Goal: Task Accomplishment & Management: Use online tool/utility

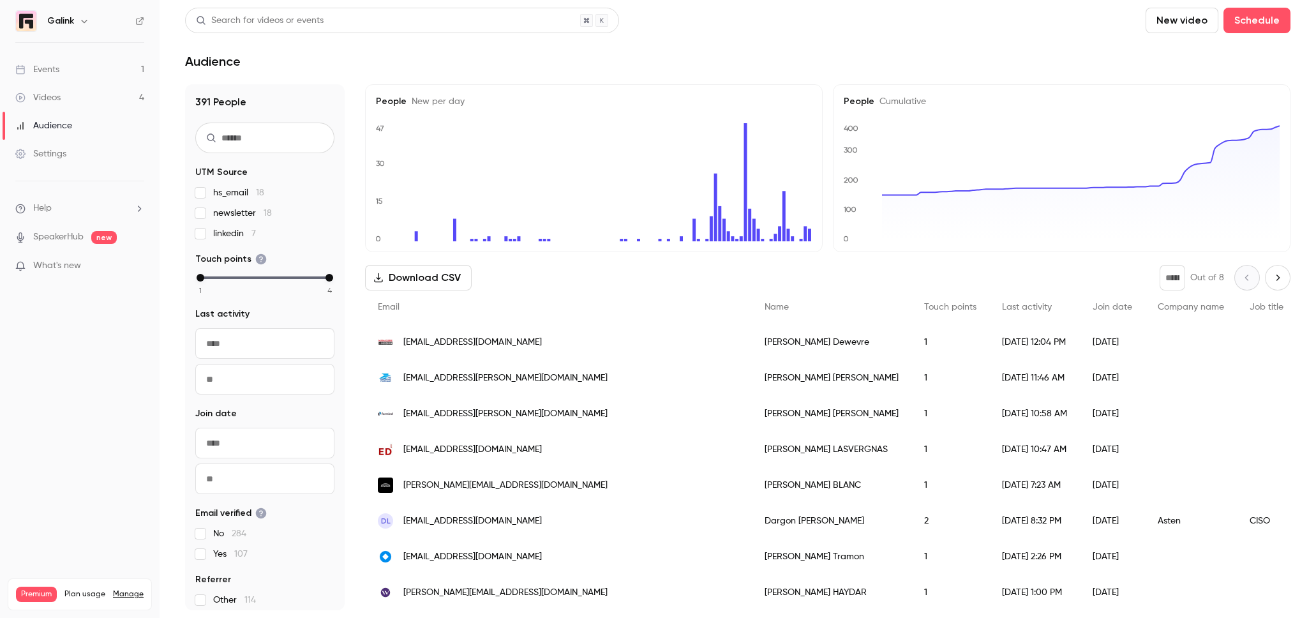
click at [98, 66] on link "Events 1" at bounding box center [80, 70] width 160 height 28
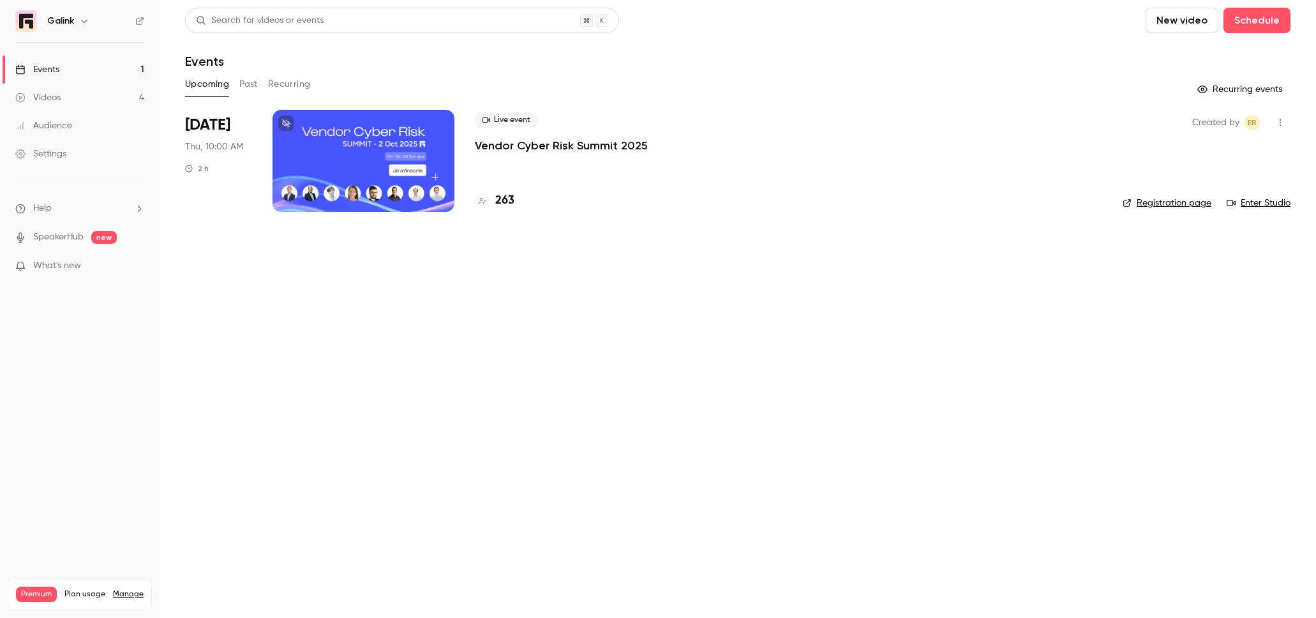
click at [561, 144] on p "Vendor Cyber Risk Summit 2025" at bounding box center [561, 145] width 173 height 15
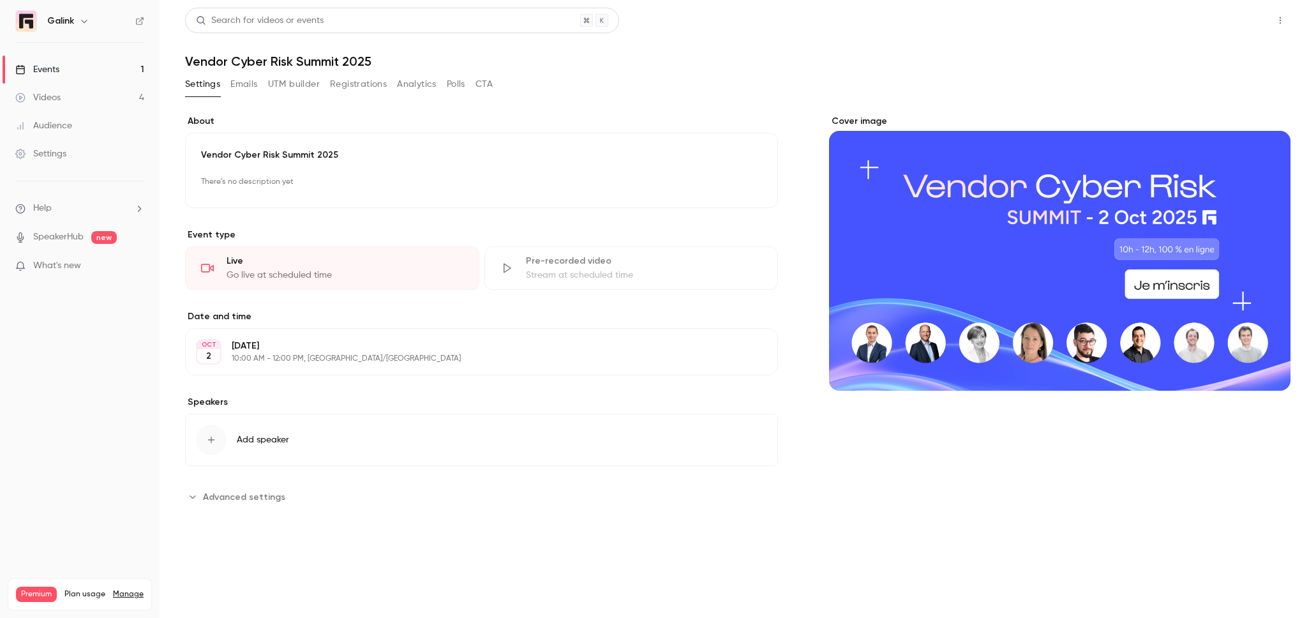
click at [1251, 19] on button "Share" at bounding box center [1235, 21] width 50 height 26
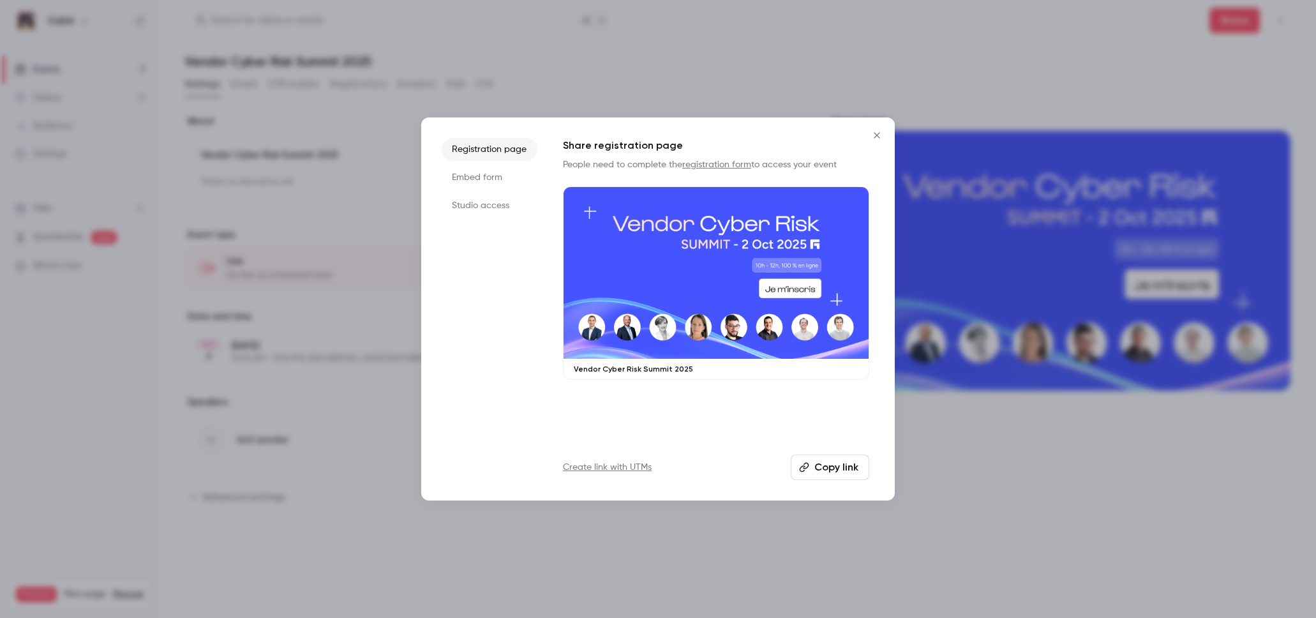
click at [502, 212] on li "Studio access" at bounding box center [490, 205] width 96 height 23
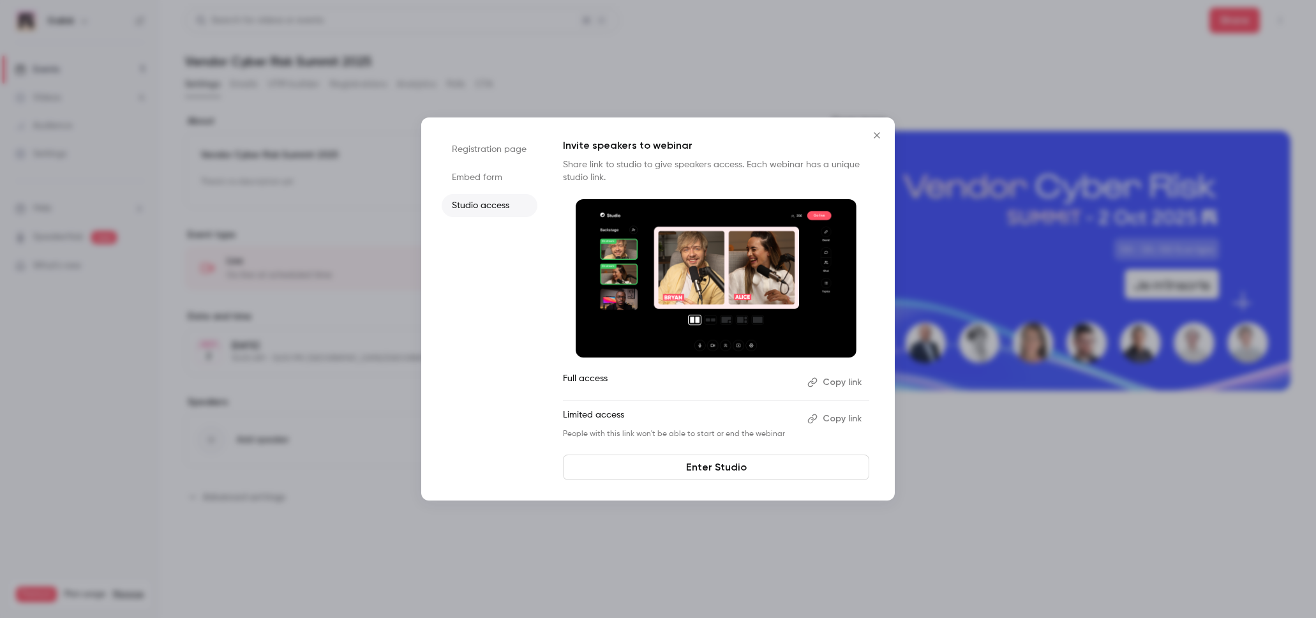
click at [838, 419] on button "Copy link" at bounding box center [835, 419] width 67 height 20
click at [880, 135] on icon "Close" at bounding box center [876, 135] width 15 height 10
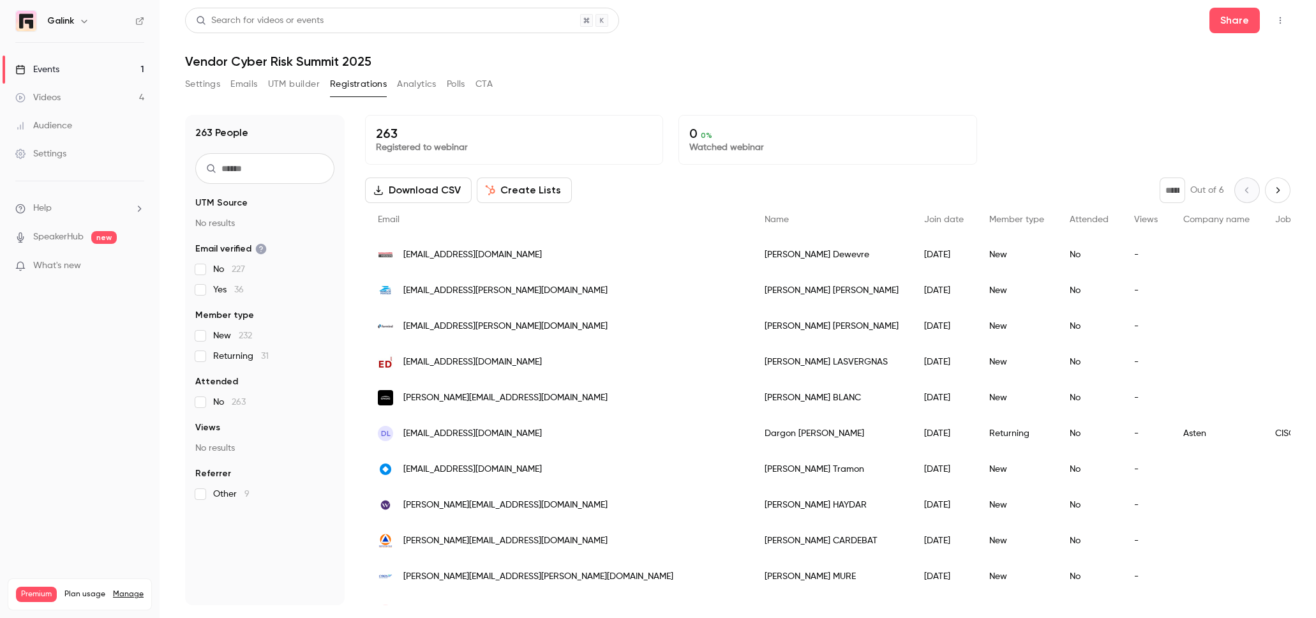
click at [116, 63] on link "Events 1" at bounding box center [80, 70] width 160 height 28
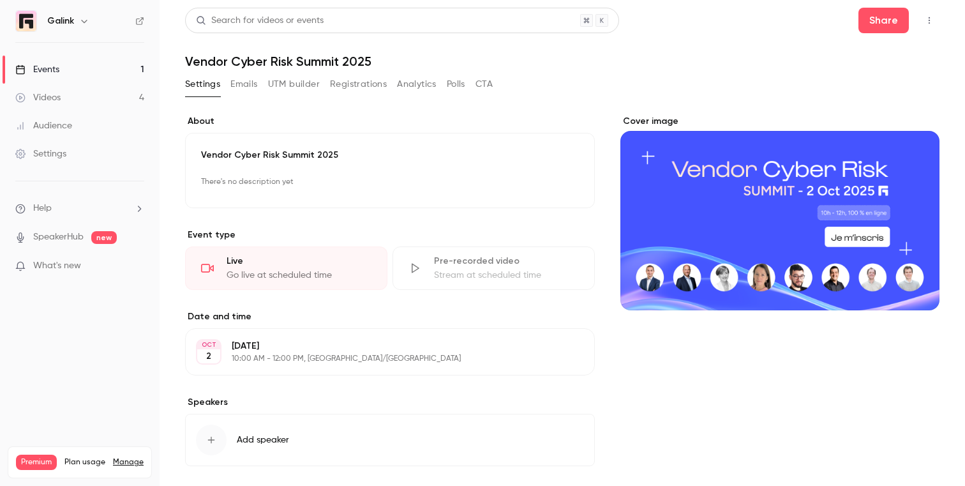
click at [931, 22] on icon "button" at bounding box center [929, 20] width 10 height 9
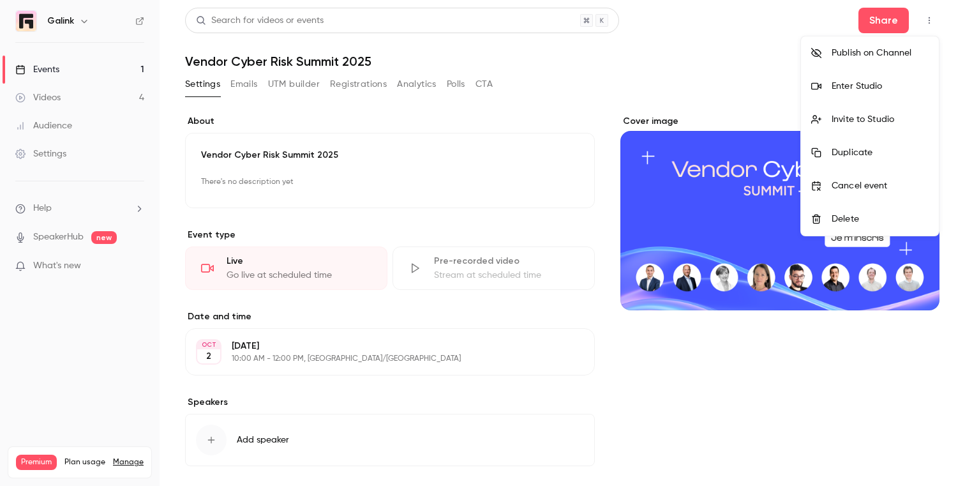
click at [863, 85] on div "Enter Studio" at bounding box center [880, 86] width 97 height 13
